Goal: Task Accomplishment & Management: Complete application form

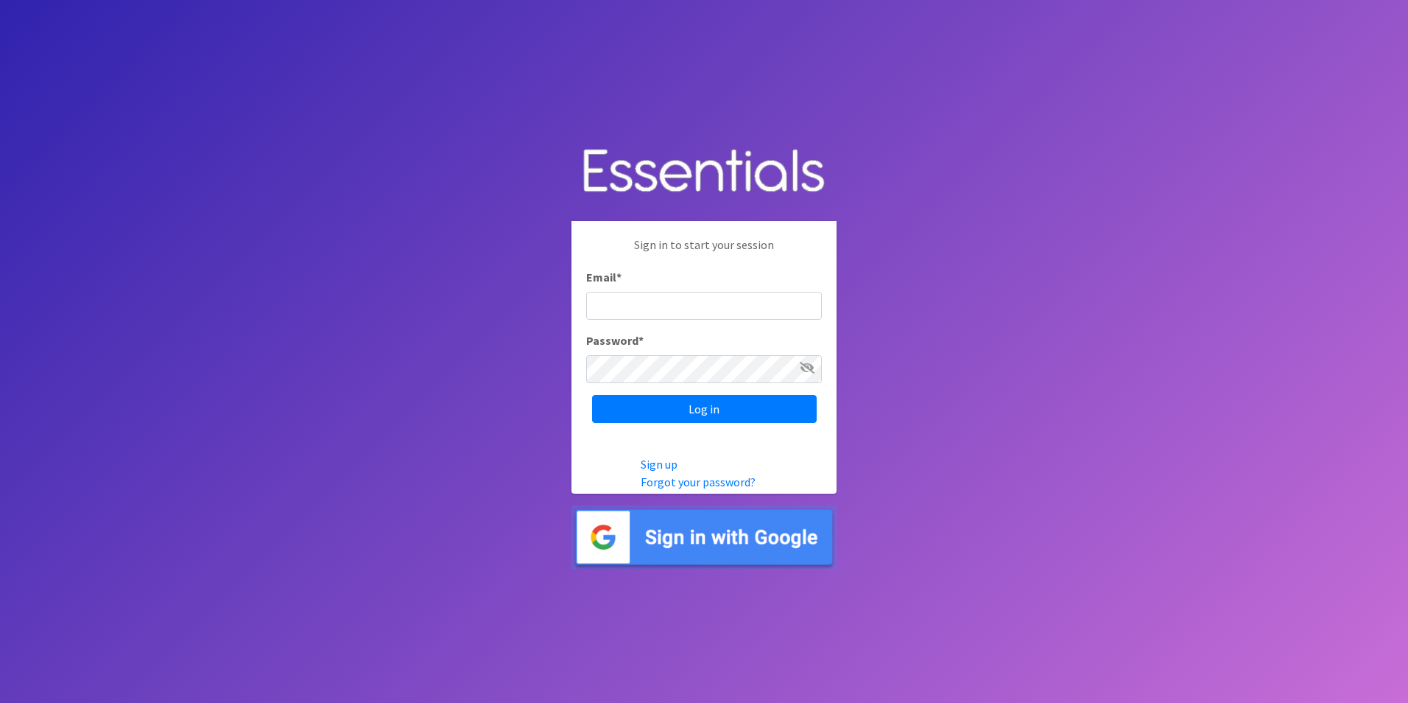
click at [636, 309] on input "Email *" at bounding box center [704, 306] width 236 height 28
click at [1151, 334] on body "Sign in to start your session Email * Password * Log in Sign up Forgot your pas…" at bounding box center [704, 351] width 1408 height 703
click at [673, 298] on input "Email *" at bounding box center [704, 306] width 236 height 28
type input "[EMAIL_ADDRESS][DOMAIN_NAME]"
click at [675, 480] on link "Forgot your password?" at bounding box center [698, 481] width 115 height 15
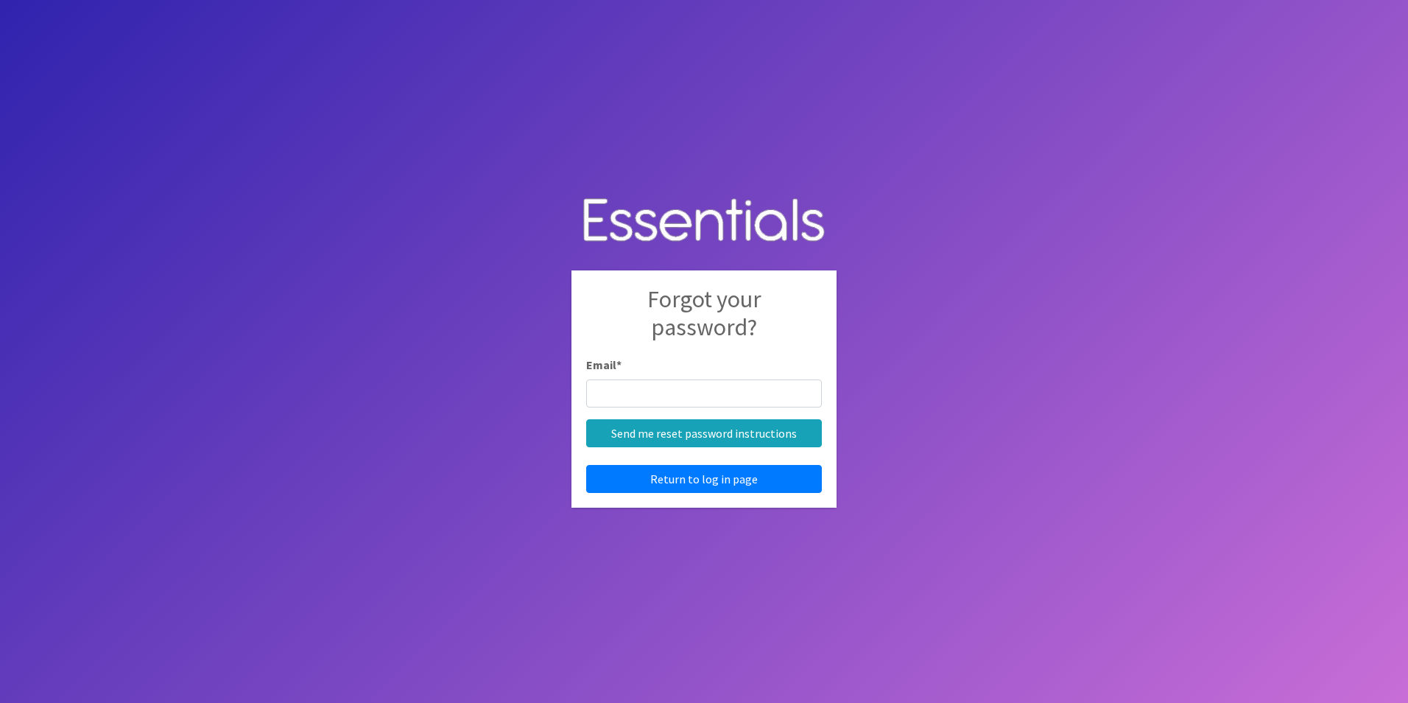
click at [670, 396] on input "Email *" at bounding box center [704, 393] width 236 height 28
type input "bblackett@cir.care"
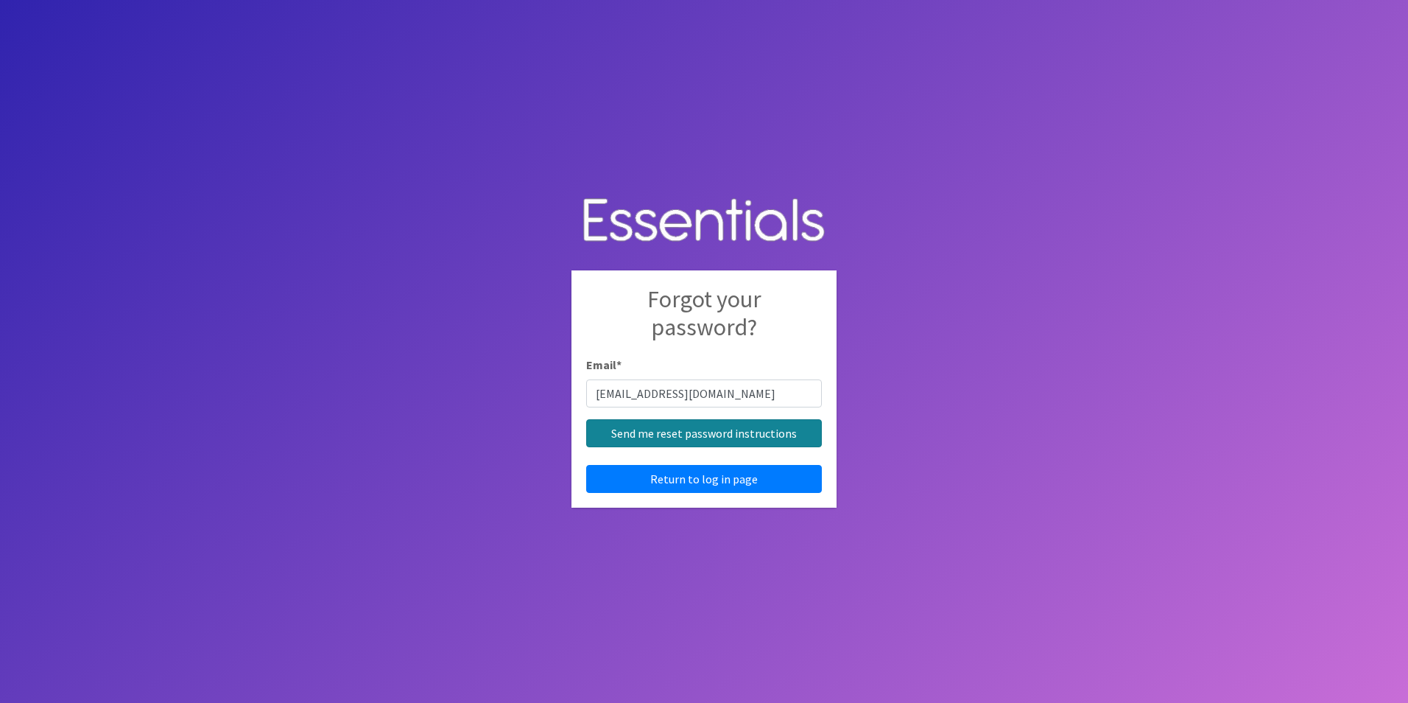
click at [683, 439] on input "Send me reset password instructions" at bounding box center [704, 433] width 236 height 28
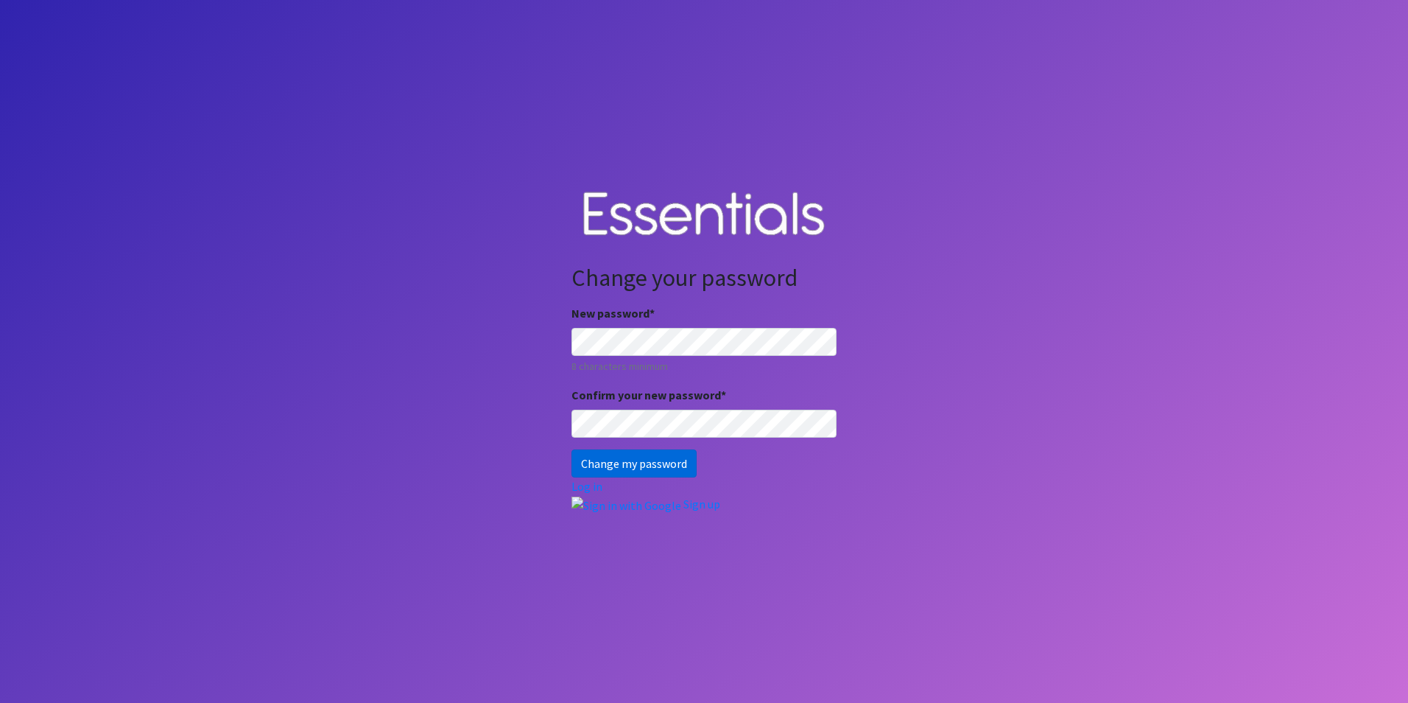
click at [634, 466] on input "Change my password" at bounding box center [634, 463] width 125 height 28
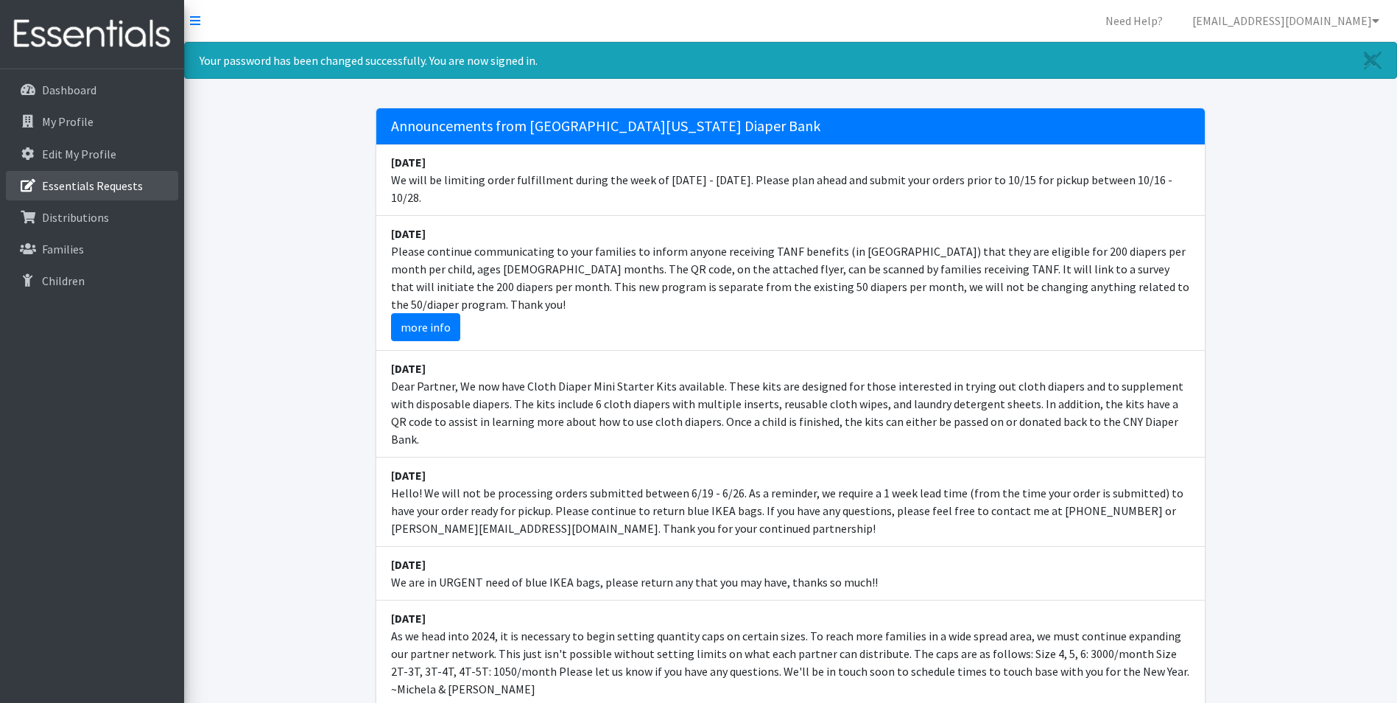
click at [112, 189] on p "Essentials Requests" at bounding box center [92, 185] width 101 height 15
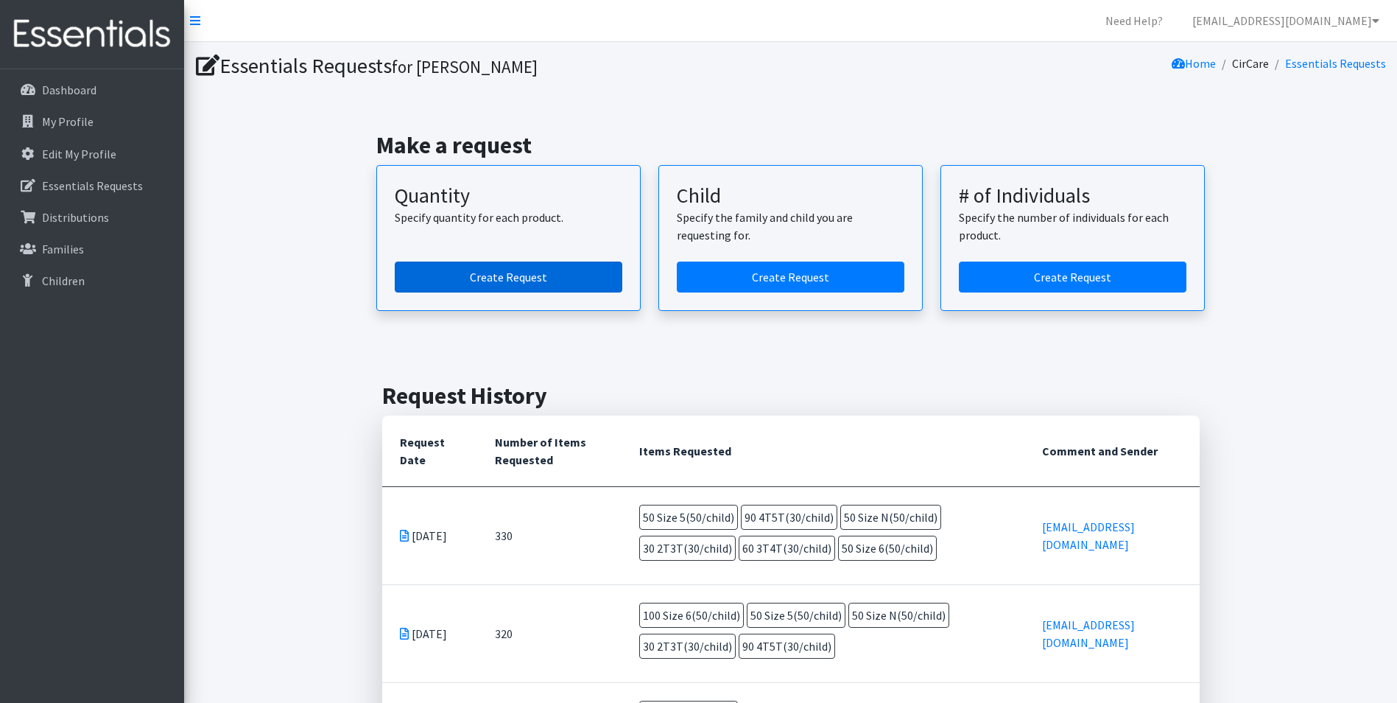
click at [485, 283] on link "Create Request" at bounding box center [509, 276] width 228 height 31
click at [426, 285] on link "Create Request" at bounding box center [509, 276] width 228 height 31
click at [495, 279] on link "Create Request" at bounding box center [509, 276] width 228 height 31
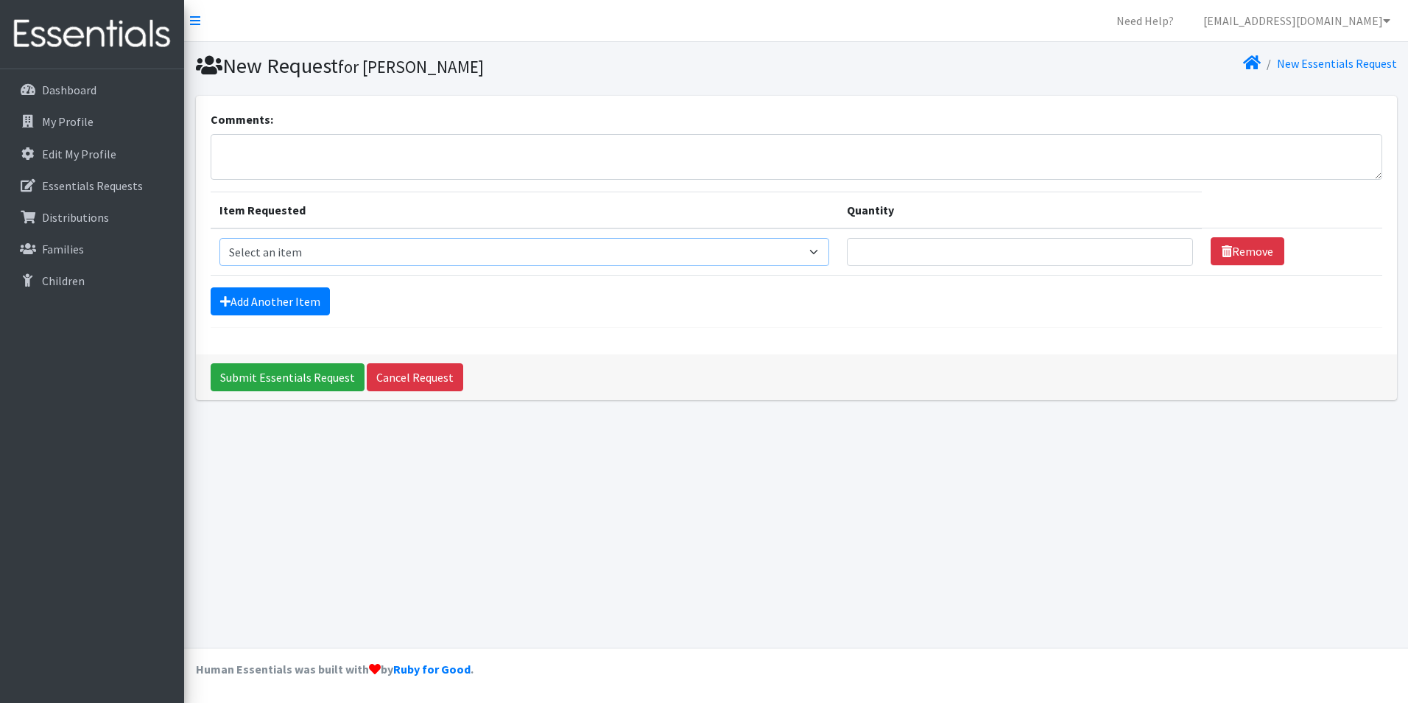
click at [501, 250] on select "Select an item 2T3T(30/child) 3T4T(30/child) 4T5T(30/child) Cloth Diaper Kit (s…" at bounding box center [525, 252] width 611 height 28
click at [499, 253] on select "Select an item 2T3T(30/child) 3T4T(30/child) 4T5T(30/child) Cloth Diaper Kit (s…" at bounding box center [525, 252] width 611 height 28
click at [446, 247] on select "Select an item 2T3T(30/child) 3T4T(30/child) 4T5T(30/child) Cloth Diaper Kit (s…" at bounding box center [525, 252] width 611 height 28
click at [277, 250] on select "Select an item 2T3T(30/child) 3T4T(30/child) 4T5T(30/child) Cloth Diaper Kit (s…" at bounding box center [525, 252] width 611 height 28
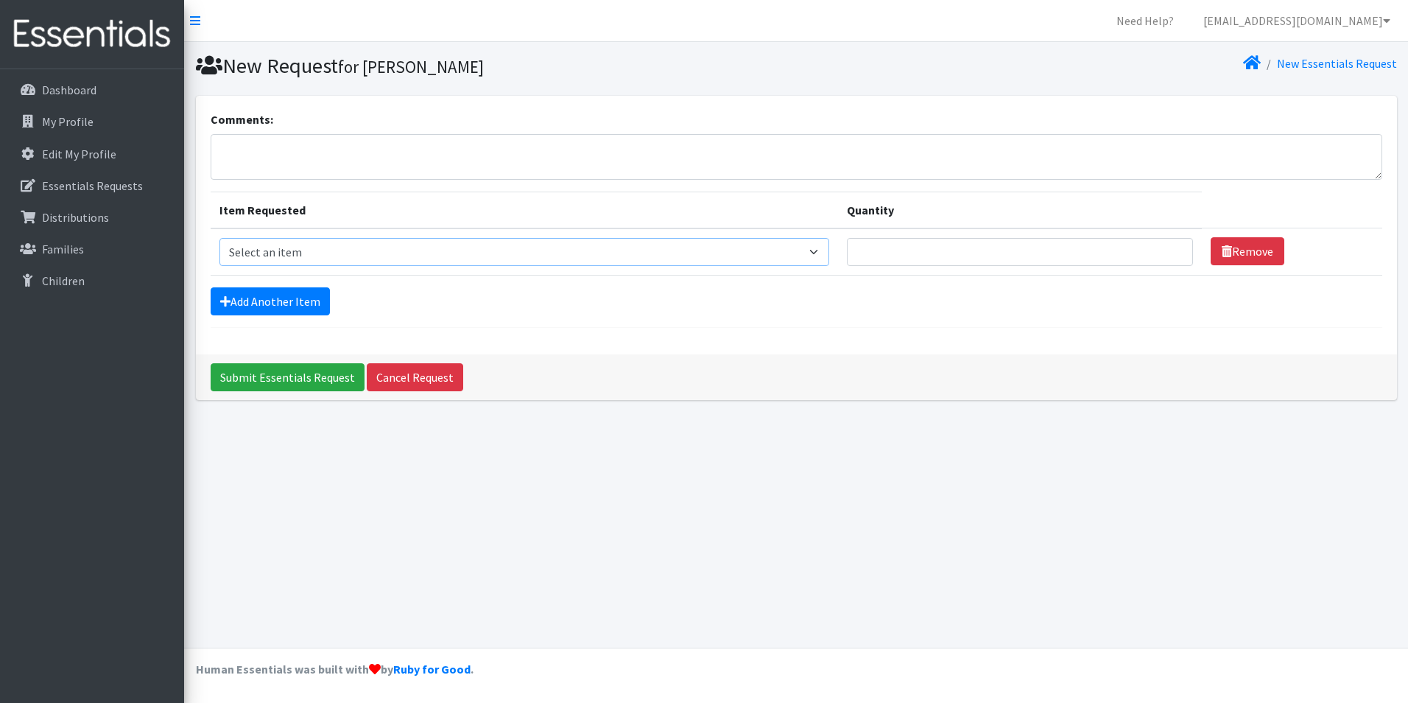
click at [277, 250] on select "Select an item 2T3T(30/child) 3T4T(30/child) 4T5T(30/child) Cloth Diaper Kit (s…" at bounding box center [525, 252] width 611 height 28
click at [308, 256] on select "Select an item 2T3T(30/child) 3T4T(30/child) 4T5T(30/child) Cloth Diaper Kit (s…" at bounding box center [525, 252] width 611 height 28
select select "954"
click at [220, 238] on select "Select an item 2T3T(30/child) 3T4T(30/child) 4T5T(30/child) Cloth Diaper Kit (s…" at bounding box center [525, 252] width 611 height 28
click at [1259, 243] on link "Remove" at bounding box center [1248, 251] width 74 height 28
